Goal: Information Seeking & Learning: Learn about a topic

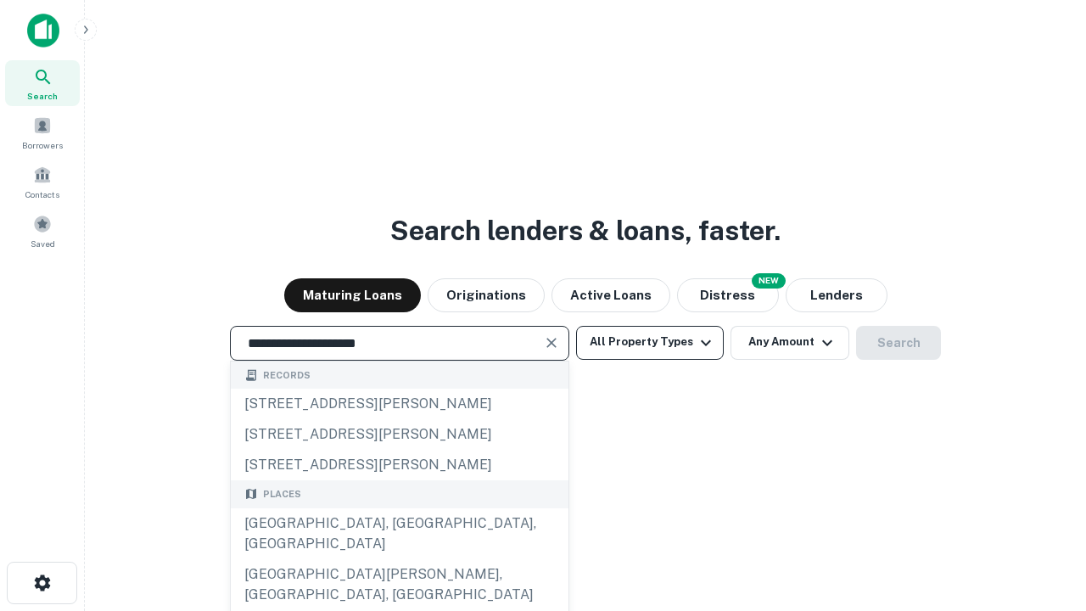
type input "**********"
click at [650, 342] on button "All Property Types" at bounding box center [650, 343] width 148 height 34
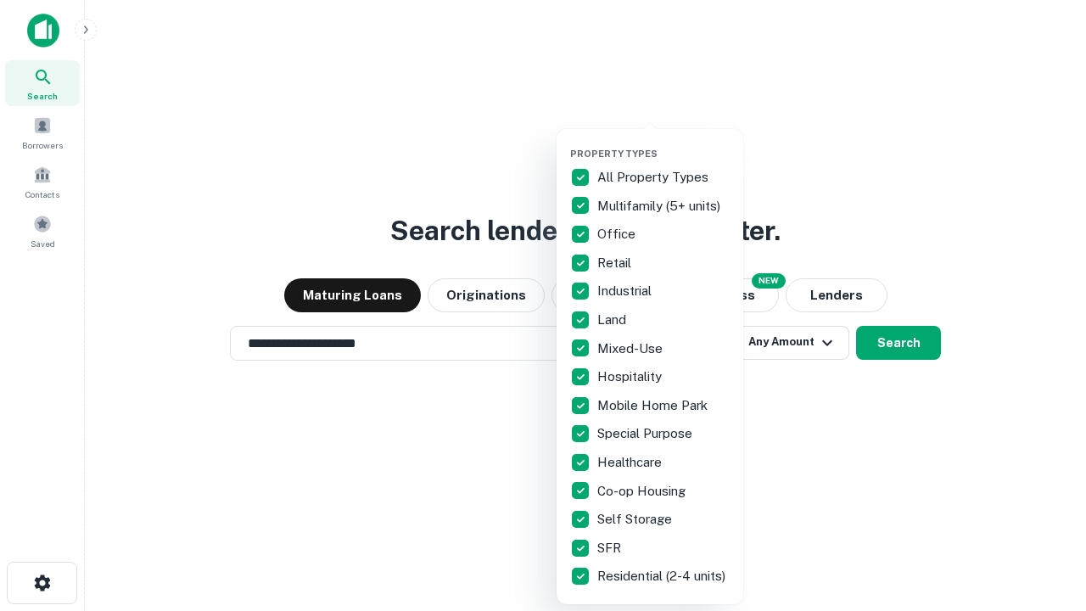
click at [663, 143] on button "button" at bounding box center [663, 143] width 187 height 1
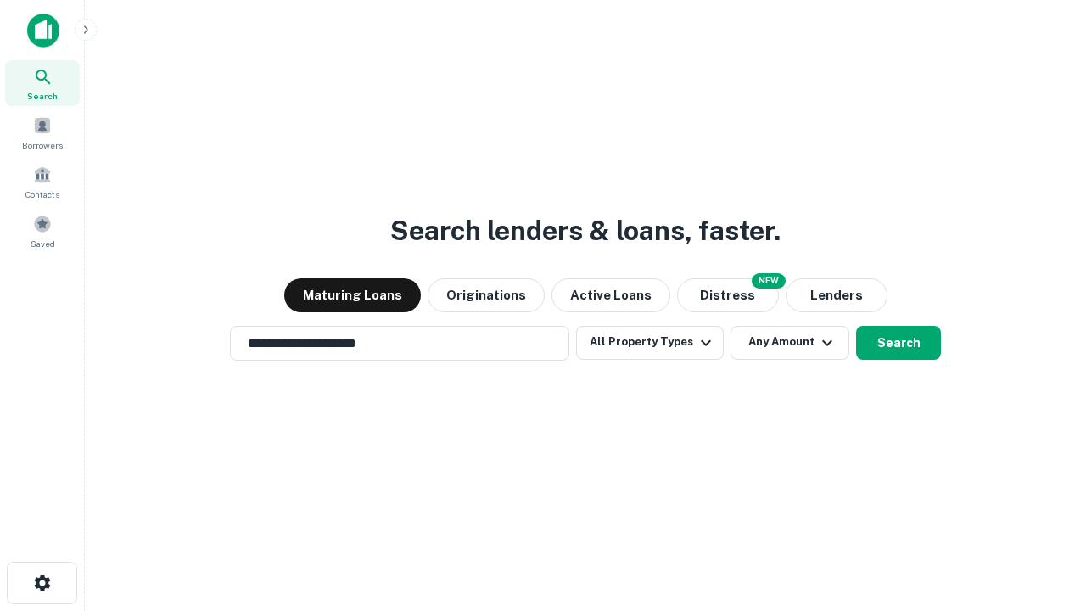
scroll to position [26, 0]
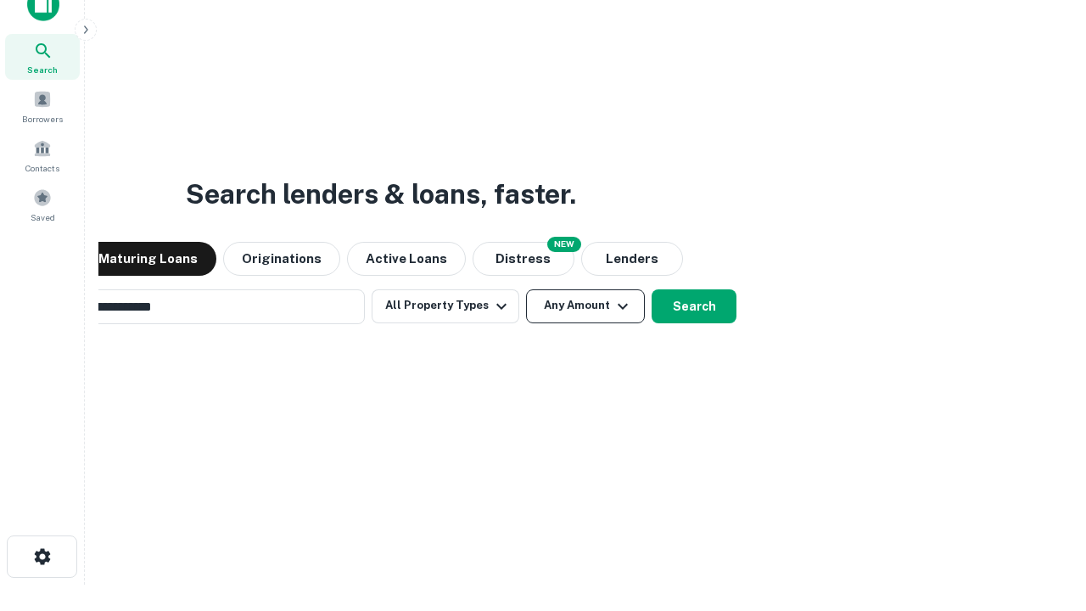
click at [526, 289] on button "Any Amount" at bounding box center [585, 306] width 119 height 34
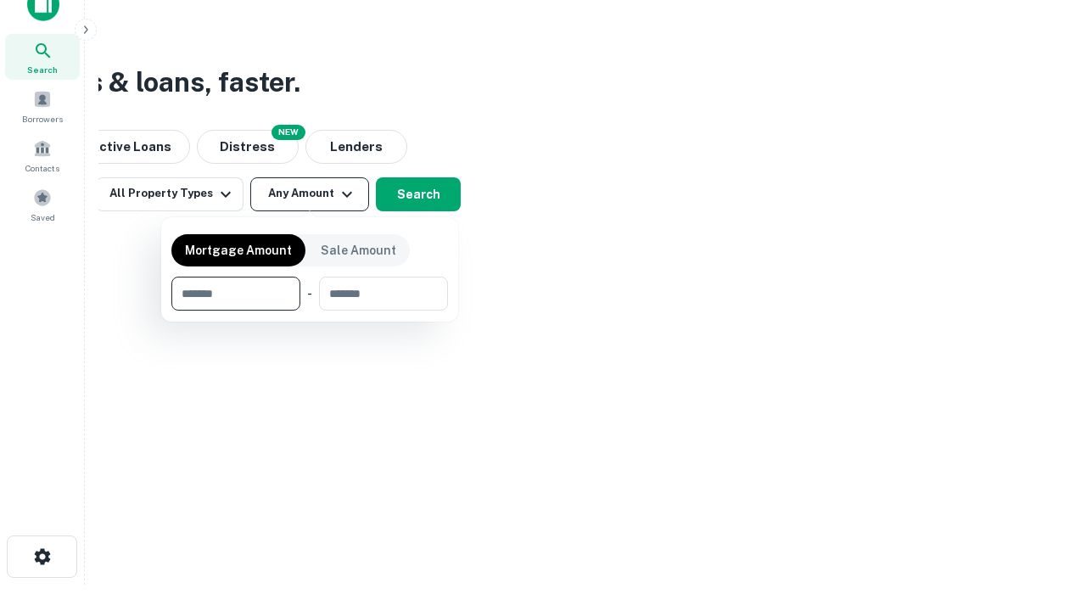
scroll to position [27, 0]
type input "*******"
click at [310, 310] on button "button" at bounding box center [309, 310] width 277 height 1
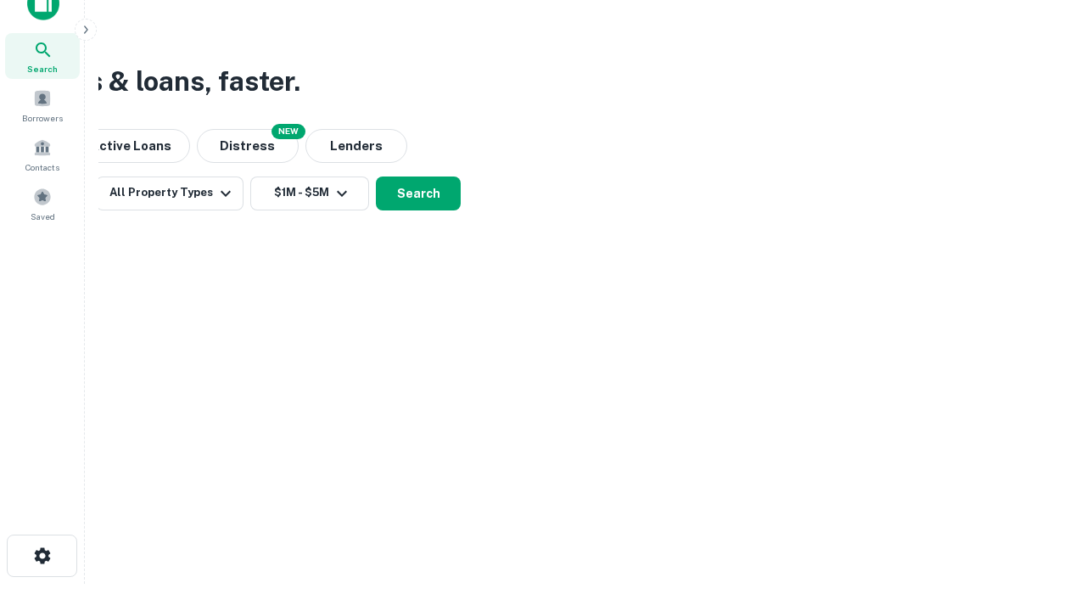
scroll to position [10, 313]
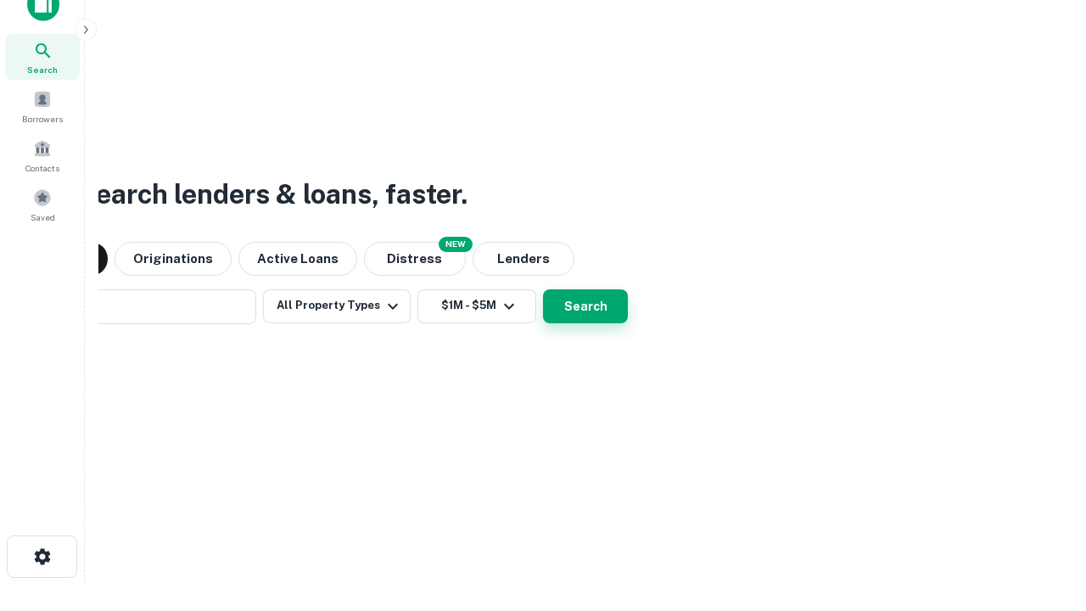
click at [543, 289] on button "Search" at bounding box center [585, 306] width 85 height 34
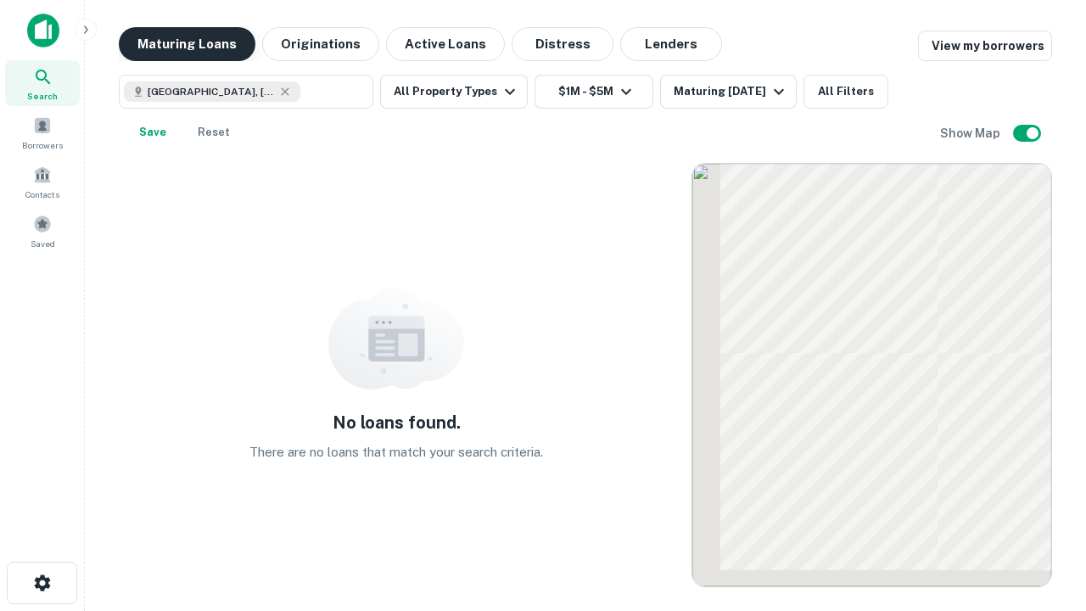
click at [187, 44] on button "Maturing Loans" at bounding box center [187, 44] width 137 height 34
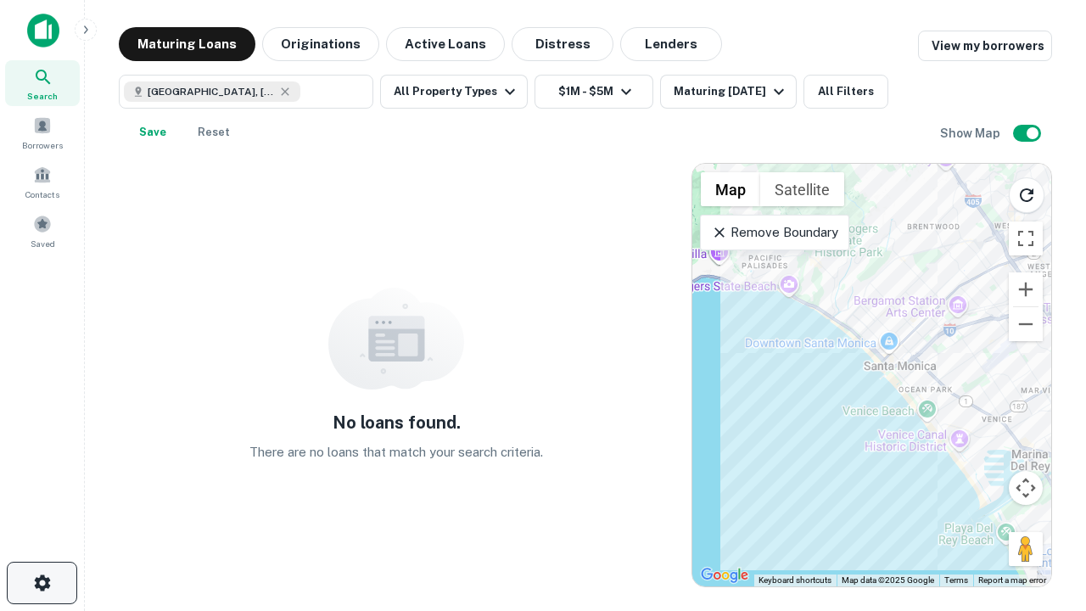
click at [42, 583] on icon "button" at bounding box center [42, 583] width 20 height 20
